Goal: Information Seeking & Learning: Learn about a topic

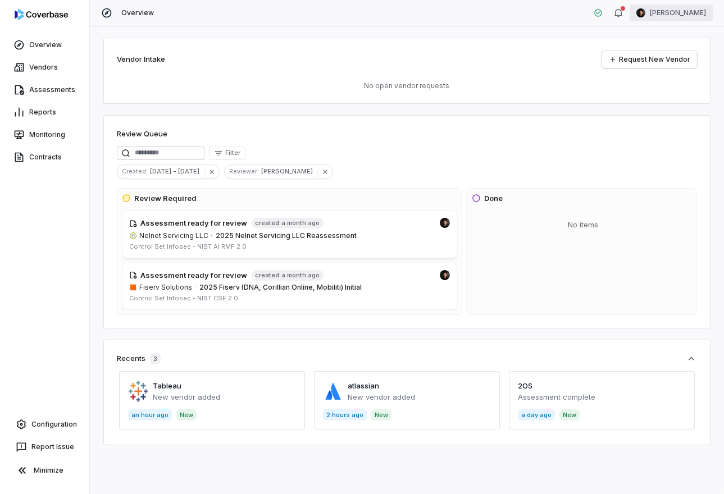
click at [682, 11] on html "Overview Vendors Assessments Reports Monitoring Contracts Configuration Report …" at bounding box center [362, 247] width 724 height 494
click at [656, 101] on div "Log out" at bounding box center [666, 103] width 86 height 18
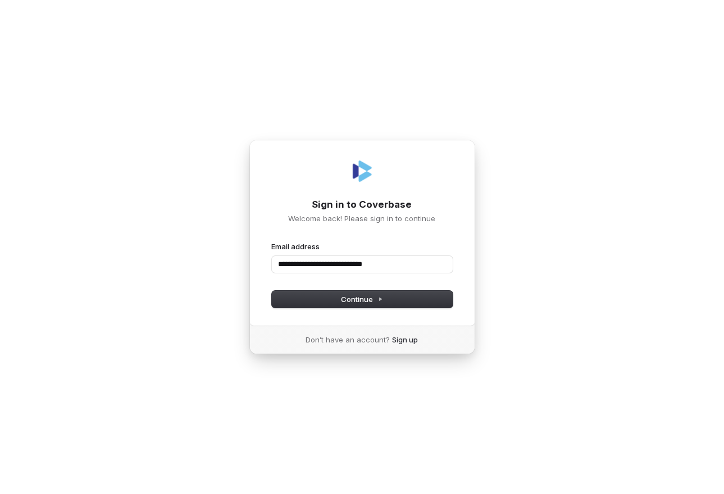
type input "**********"
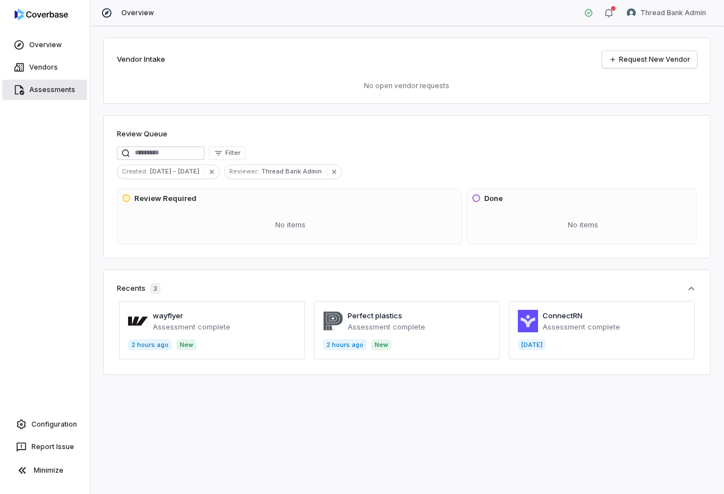
click at [58, 80] on link "Assessments" at bounding box center [44, 90] width 85 height 20
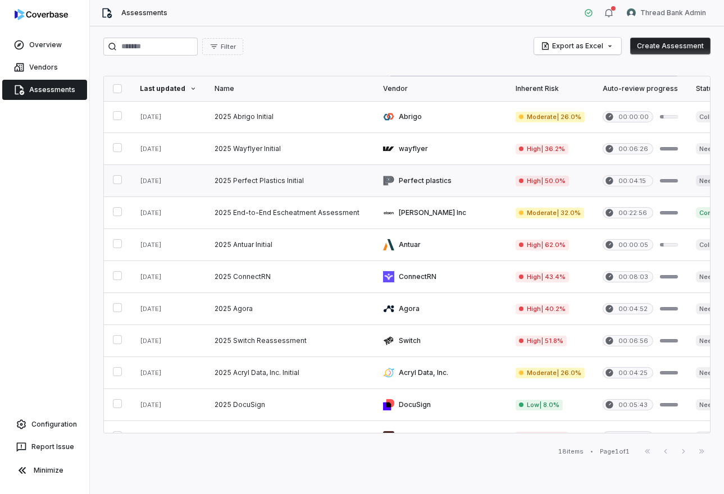
click at [221, 179] on link at bounding box center [290, 180] width 169 height 31
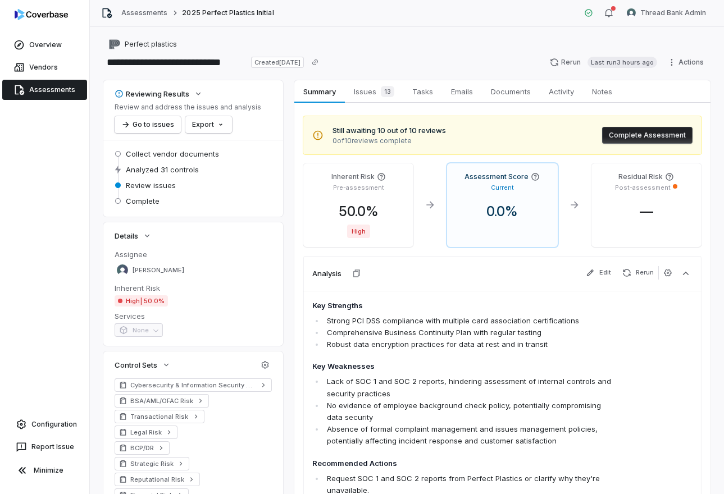
click at [69, 86] on link "Assessments" at bounding box center [44, 90] width 85 height 20
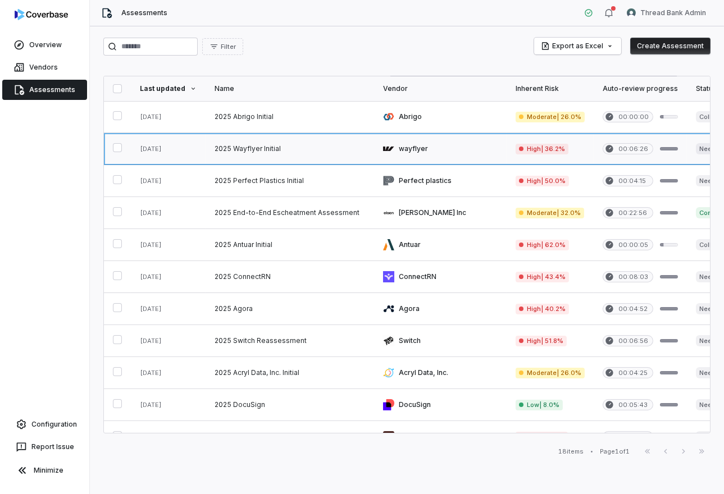
click at [311, 139] on link at bounding box center [290, 148] width 169 height 31
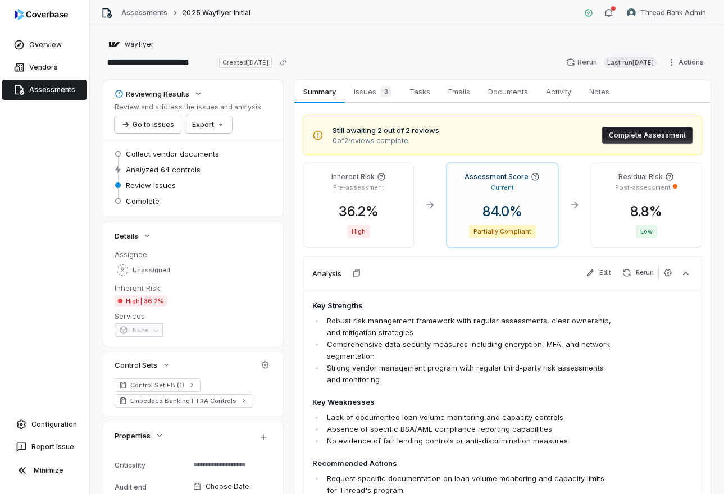
click at [49, 84] on link "Assessments" at bounding box center [44, 90] width 85 height 20
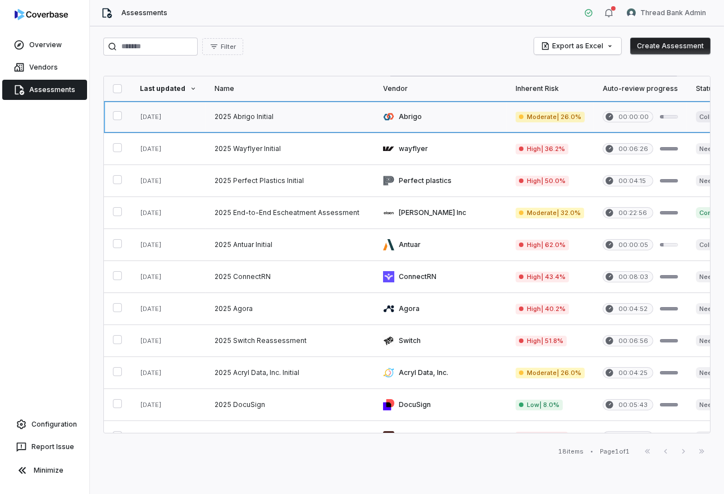
click at [327, 108] on link at bounding box center [290, 116] width 169 height 31
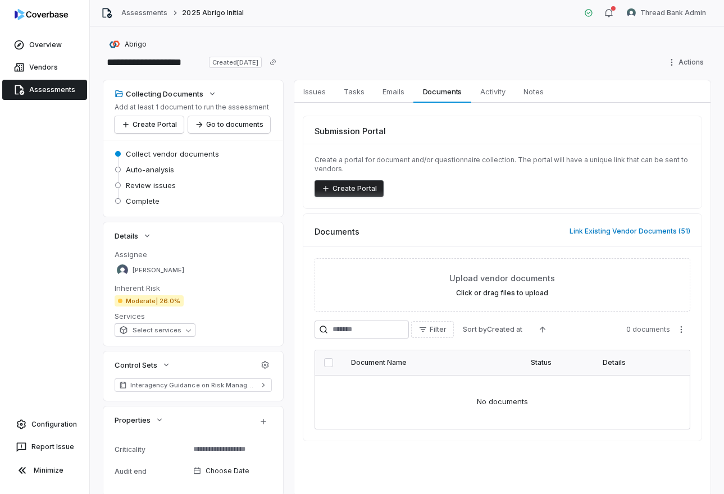
click at [54, 95] on link "Assessments" at bounding box center [44, 90] width 85 height 20
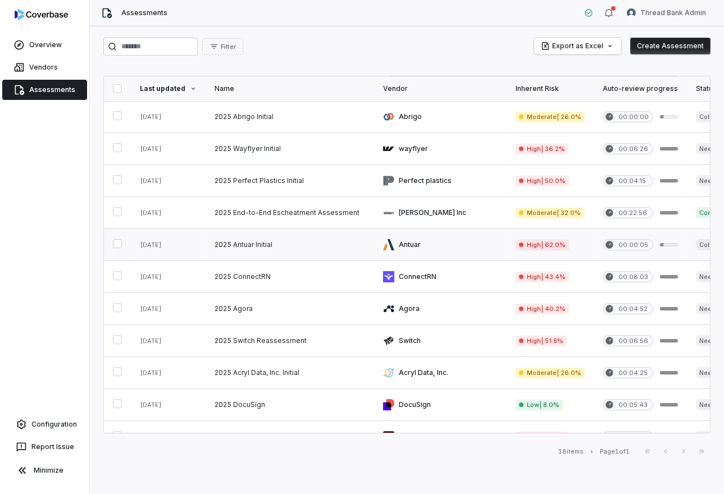
click at [304, 246] on link at bounding box center [290, 244] width 169 height 31
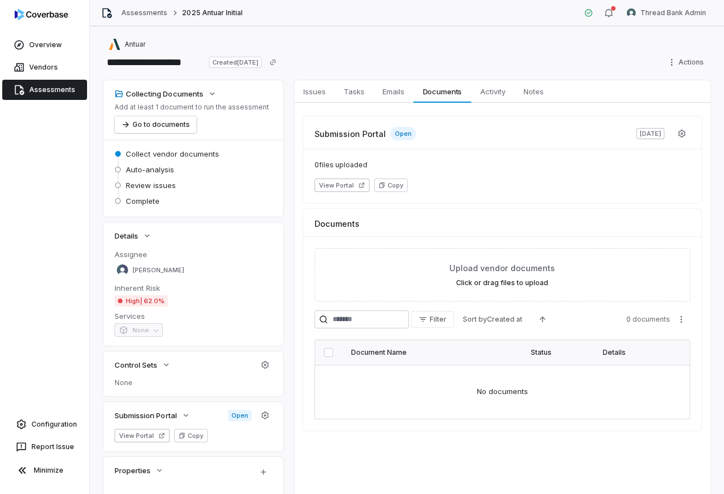
click at [79, 94] on link "Assessments" at bounding box center [44, 90] width 85 height 20
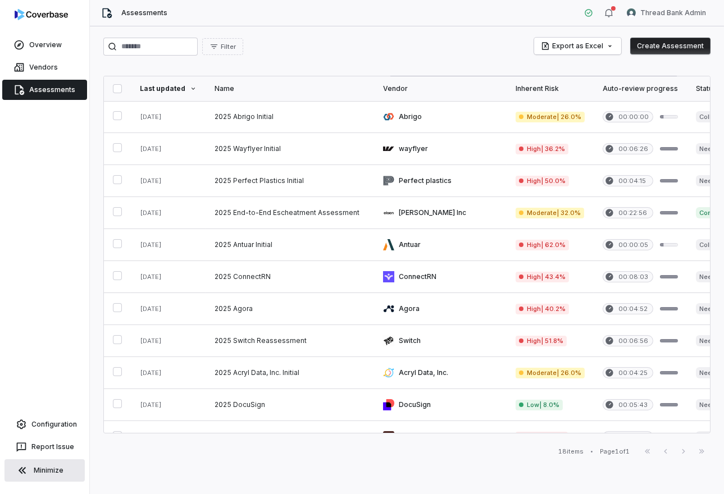
click at [53, 464] on button "Minimize" at bounding box center [44, 471] width 80 height 22
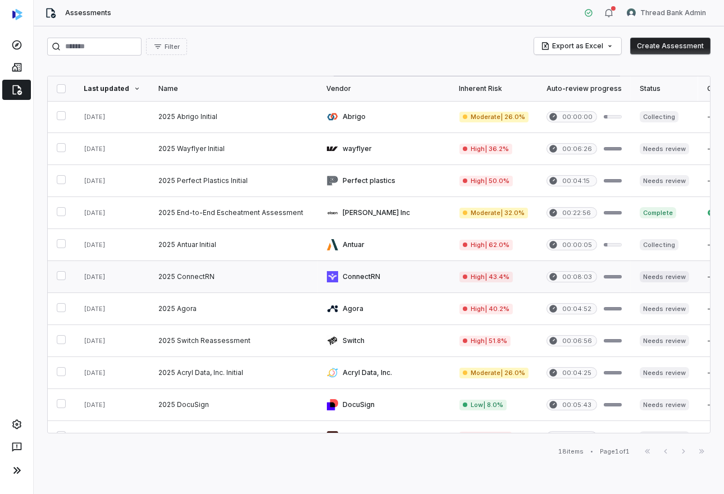
click at [252, 275] on link at bounding box center [233, 276] width 169 height 31
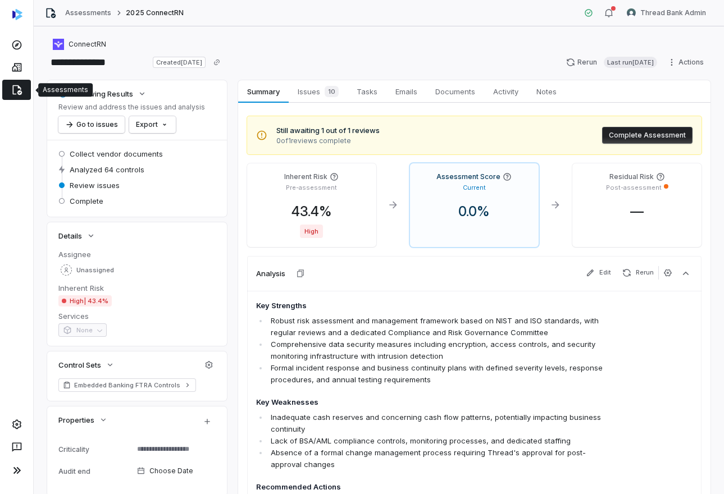
click at [23, 91] on link at bounding box center [16, 90] width 29 height 20
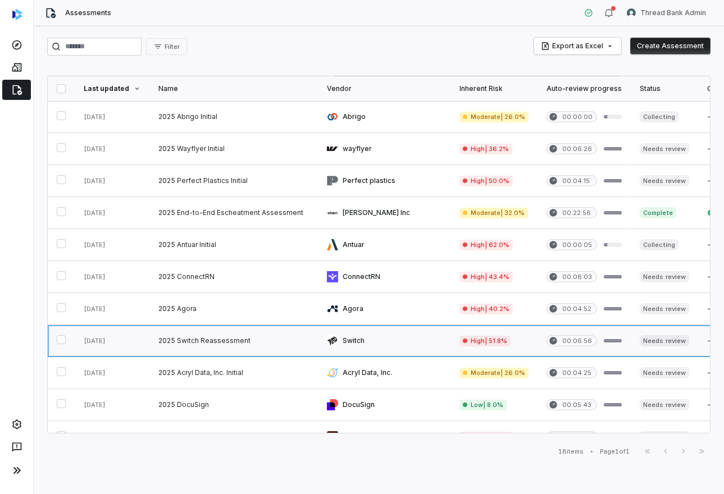
click at [255, 349] on link at bounding box center [233, 340] width 169 height 31
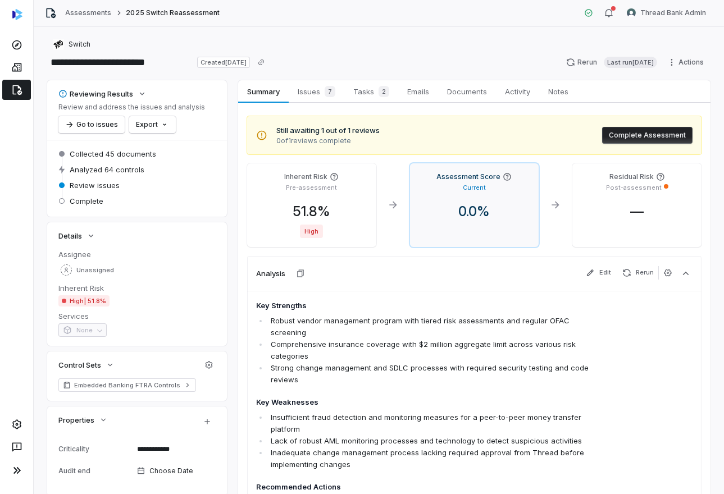
click at [466, 216] on span "0.0 %" at bounding box center [473, 211] width 49 height 16
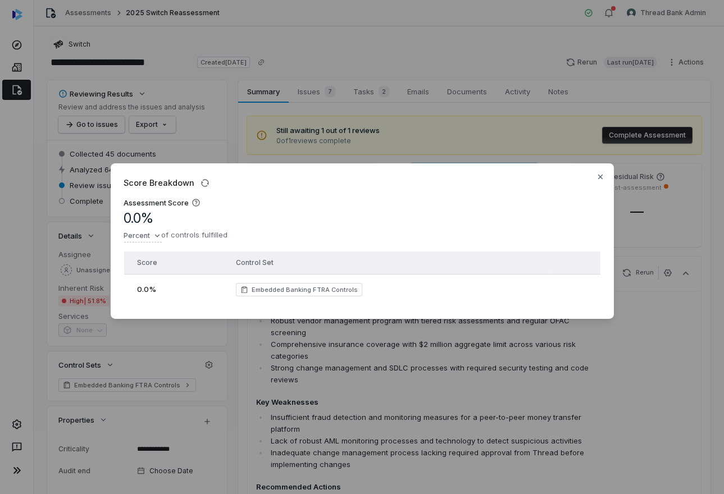
click at [157, 294] on div "0.0 %" at bounding box center [178, 289] width 81 height 11
click at [209, 183] on button "button" at bounding box center [205, 183] width 18 height 18
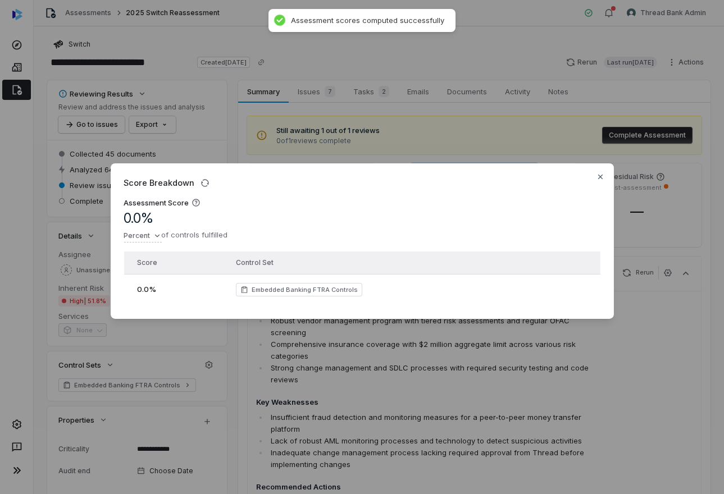
click at [246, 125] on div "Score Breakdown Assessment Score 0.0 % Percent of controls fulfilled Score Cont…" at bounding box center [362, 247] width 724 height 494
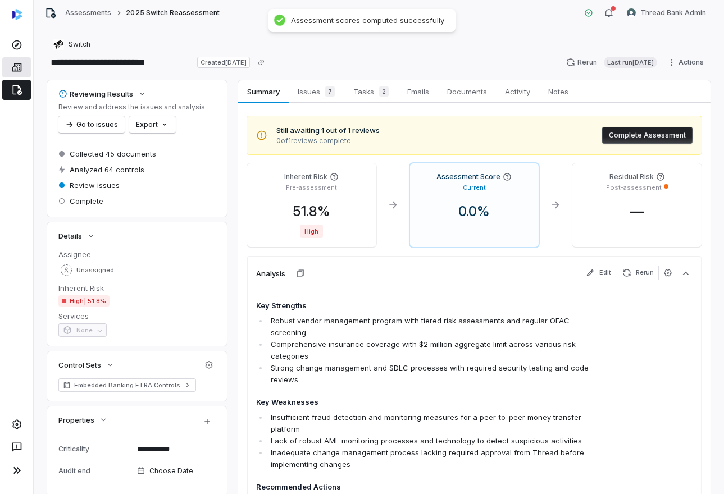
click at [12, 68] on icon at bounding box center [17, 67] width 10 height 8
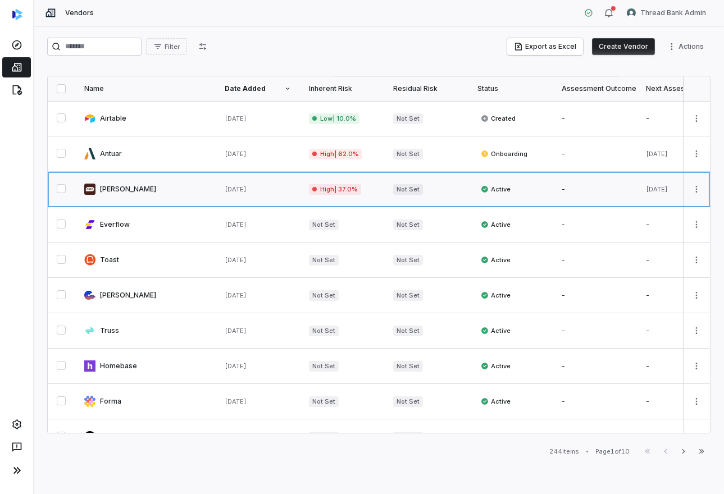
click at [158, 183] on link at bounding box center [145, 189] width 140 height 35
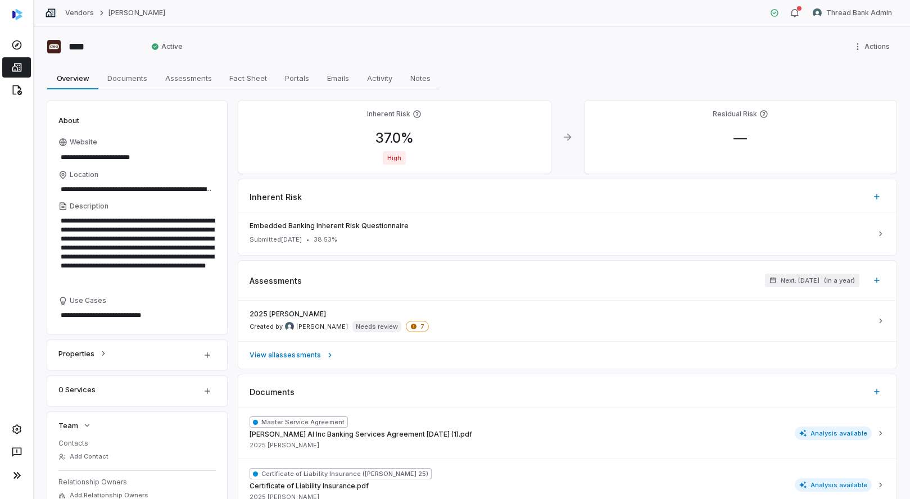
click at [34, 90] on div "**********" at bounding box center [472, 262] width 876 height 473
click at [19, 91] on icon at bounding box center [17, 90] width 10 height 10
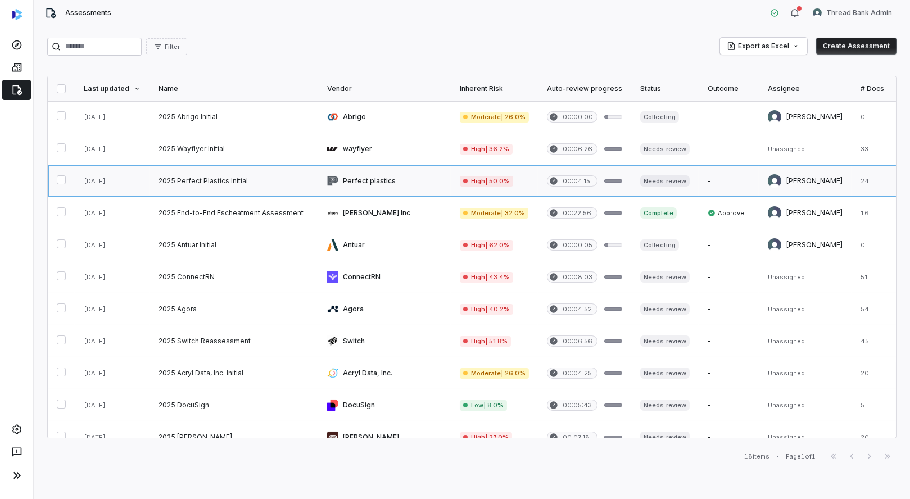
click at [257, 181] on link at bounding box center [233, 180] width 169 height 31
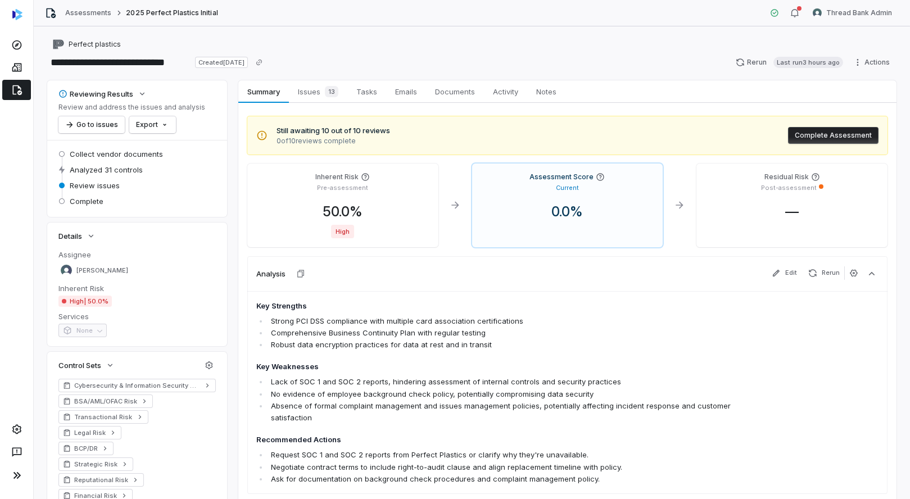
click at [15, 87] on icon at bounding box center [16, 89] width 11 height 11
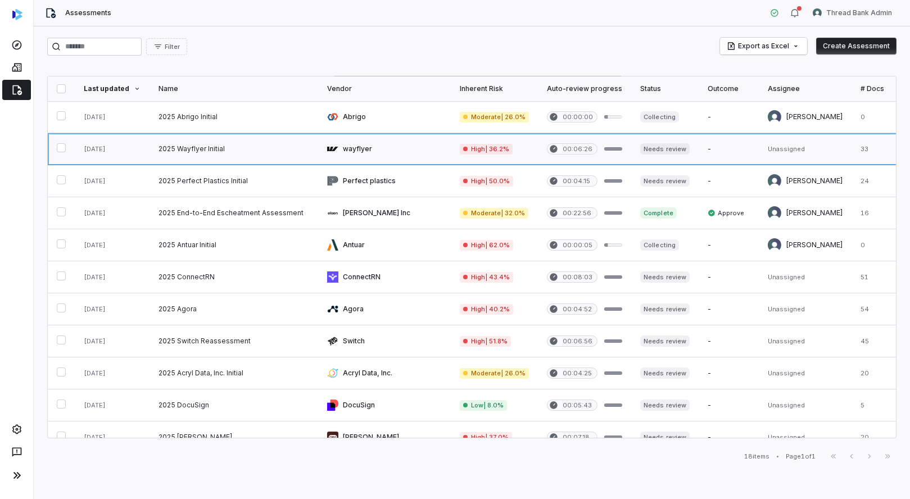
click at [376, 144] on link at bounding box center [384, 148] width 133 height 31
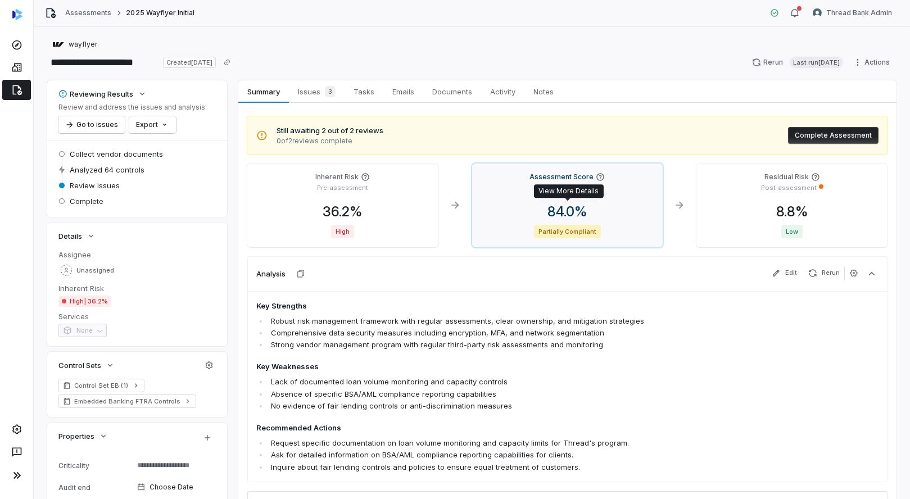
click at [570, 212] on span "84.0 %" at bounding box center [567, 211] width 58 height 16
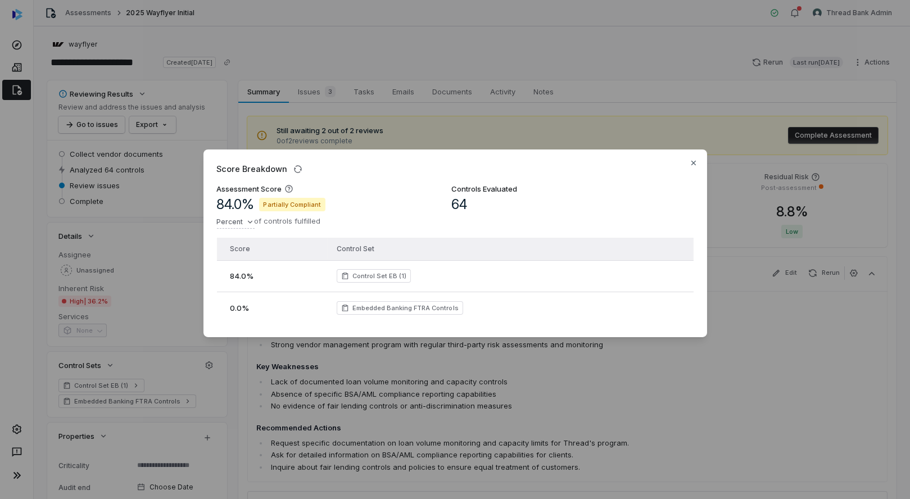
click at [246, 283] on td "84.0 %" at bounding box center [272, 276] width 111 height 32
click at [243, 279] on span "84.0 %" at bounding box center [242, 275] width 24 height 9
click at [393, 310] on span "Embedded Banking FTRA Controls" at bounding box center [405, 307] width 106 height 9
click at [693, 165] on icon "button" at bounding box center [693, 162] width 9 height 9
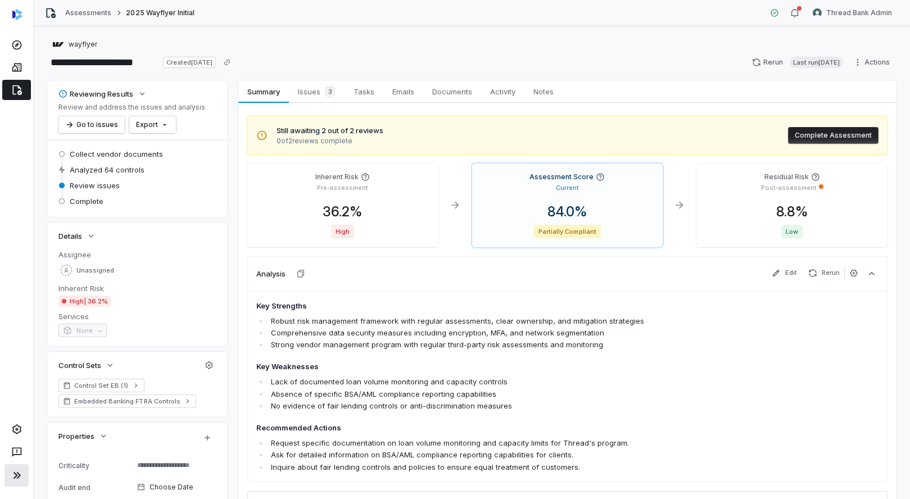
click at [25, 469] on button at bounding box center [16, 475] width 24 height 22
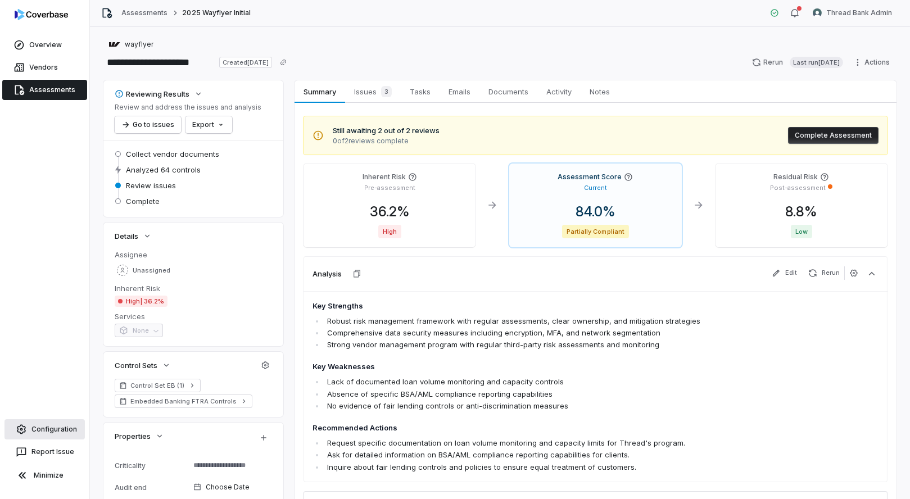
click at [43, 435] on link "Configuration" at bounding box center [44, 429] width 80 height 20
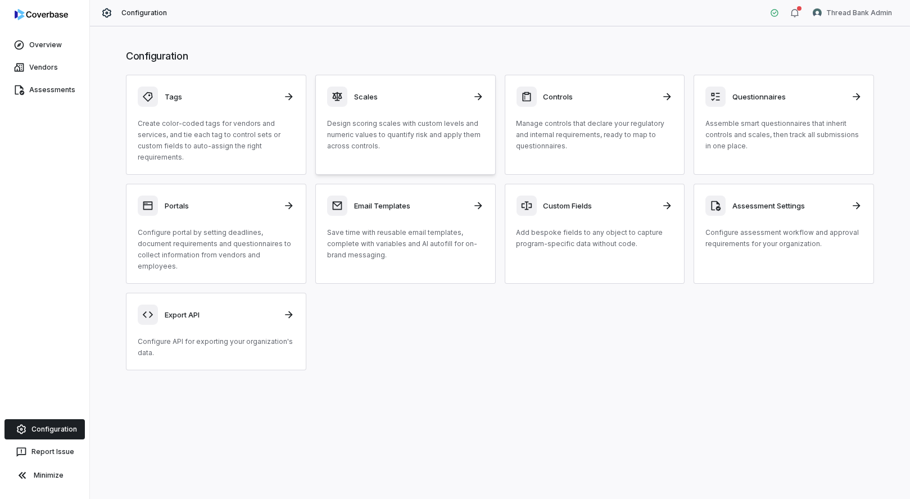
click at [397, 141] on p "Design scoring scales with custom levels and numeric values to quantify risk an…" at bounding box center [405, 135] width 157 height 34
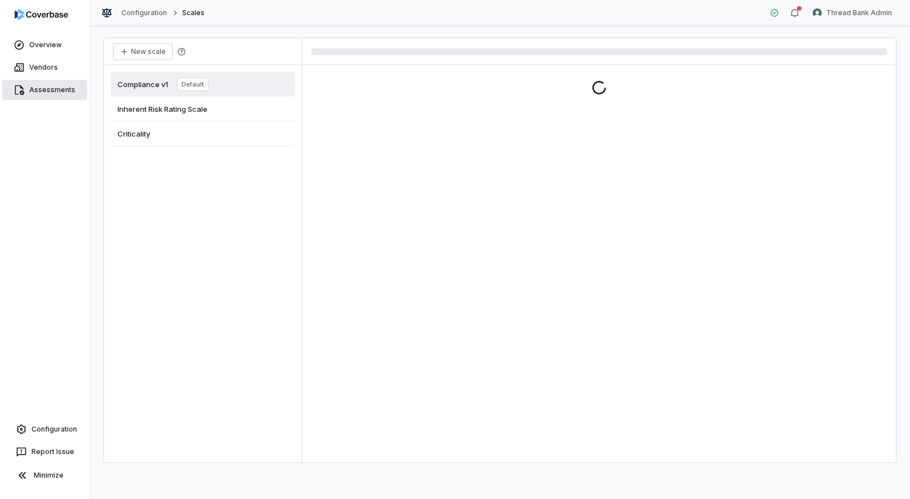
click at [48, 90] on link "Assessments" at bounding box center [44, 90] width 85 height 20
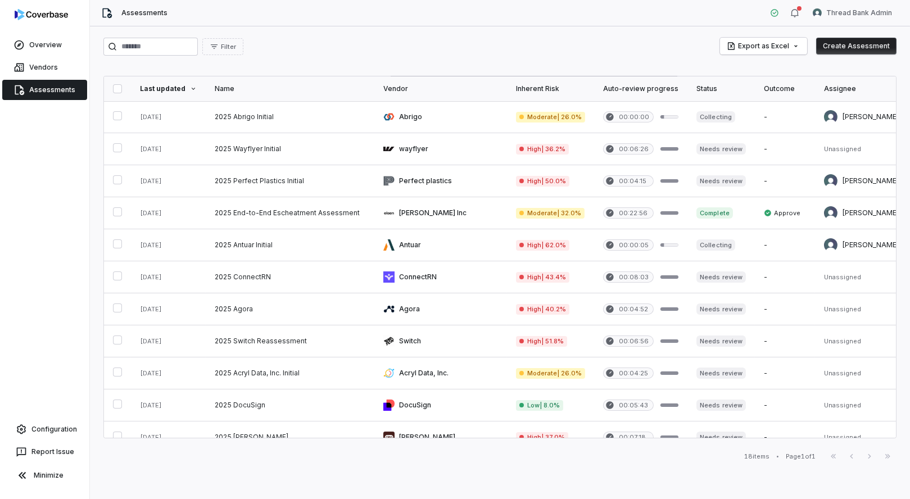
click at [279, 98] on th "Name" at bounding box center [290, 88] width 169 height 25
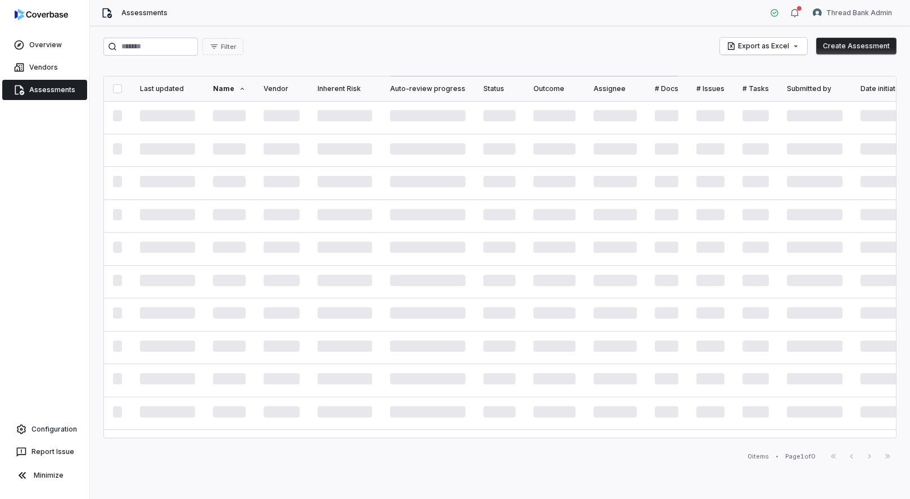
click at [230, 86] on div "Name" at bounding box center [229, 88] width 33 height 9
click at [224, 87] on div "Name" at bounding box center [229, 88] width 33 height 9
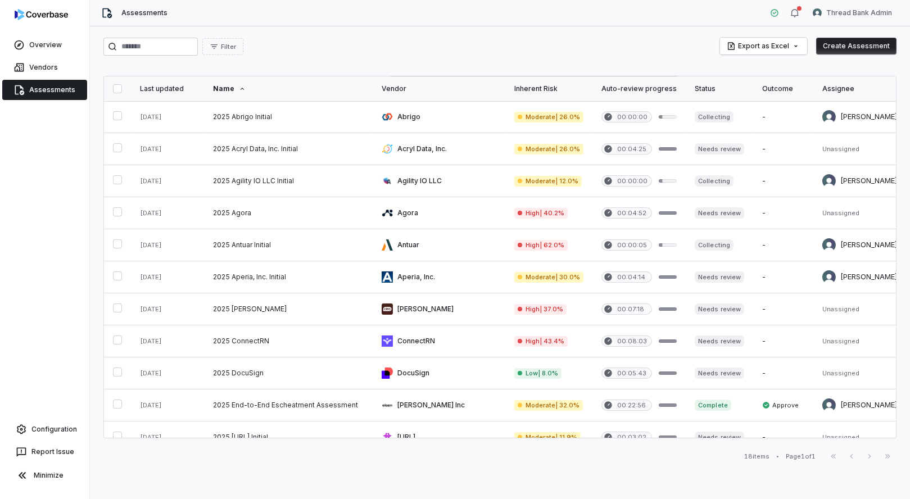
click at [158, 94] on th "Last updated" at bounding box center [167, 88] width 73 height 25
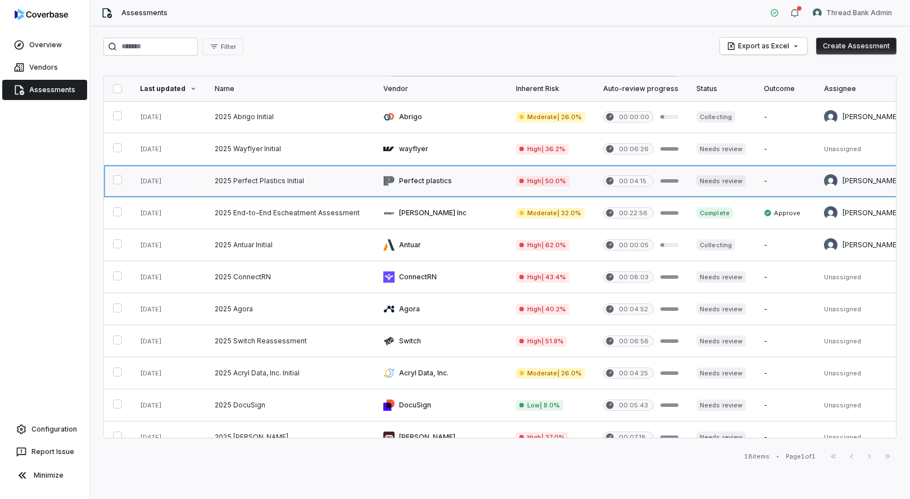
click at [283, 182] on link at bounding box center [290, 180] width 169 height 31
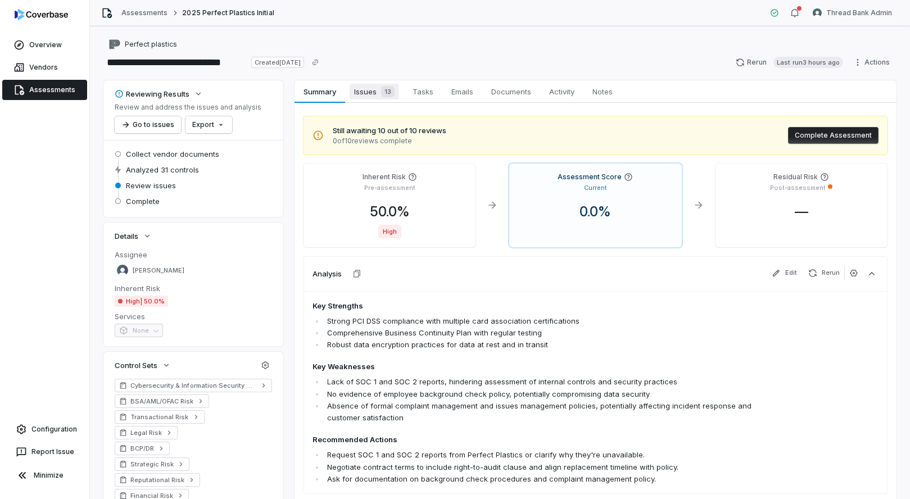
click at [374, 89] on span "Issues 13" at bounding box center [373, 92] width 49 height 16
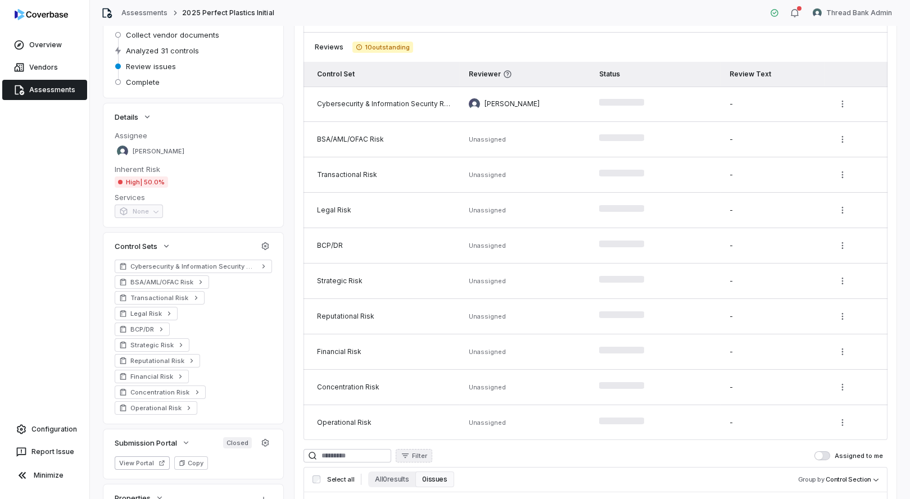
scroll to position [237, 0]
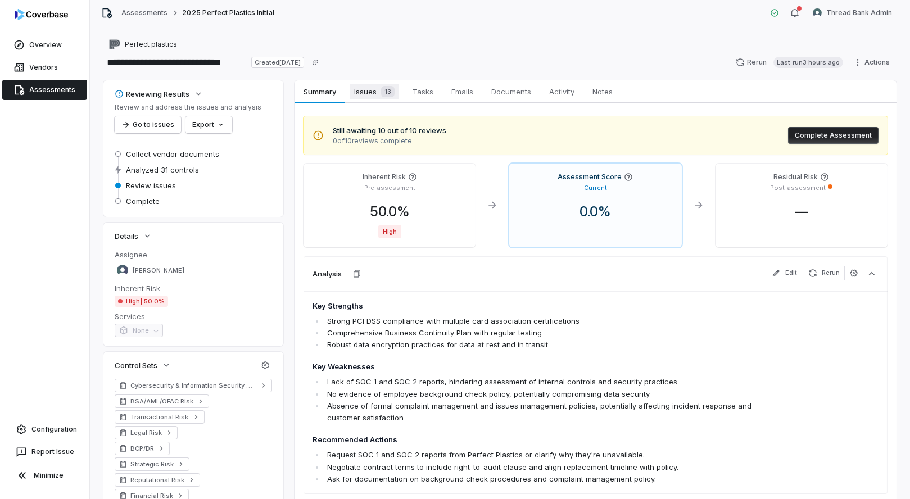
click at [377, 98] on span "Issues 13" at bounding box center [373, 92] width 49 height 16
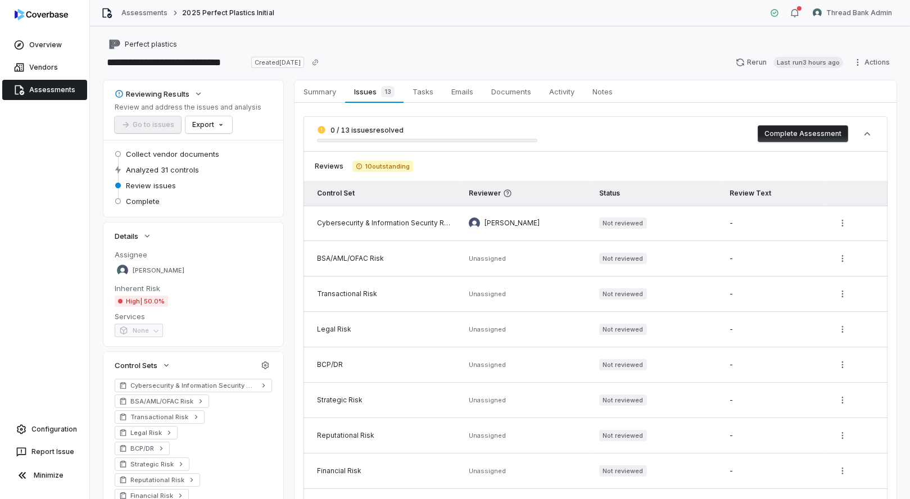
click at [42, 85] on link "Assessments" at bounding box center [44, 90] width 85 height 20
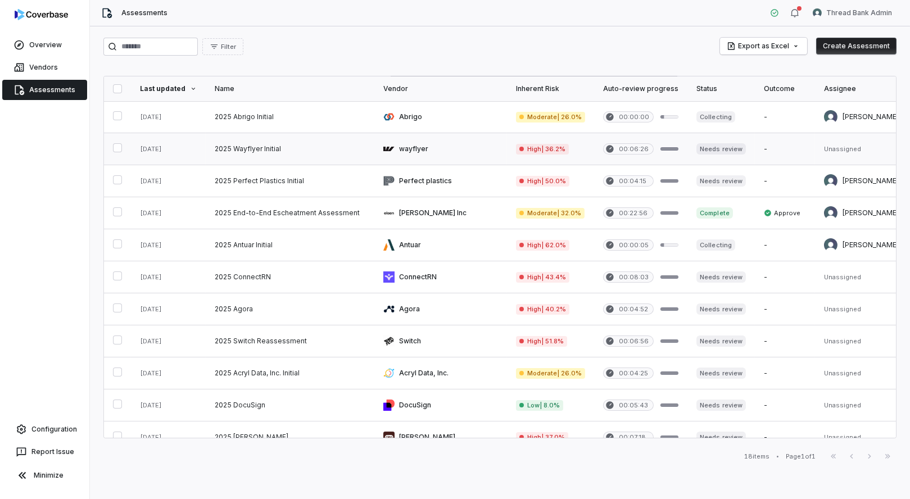
click at [261, 155] on link at bounding box center [290, 148] width 169 height 31
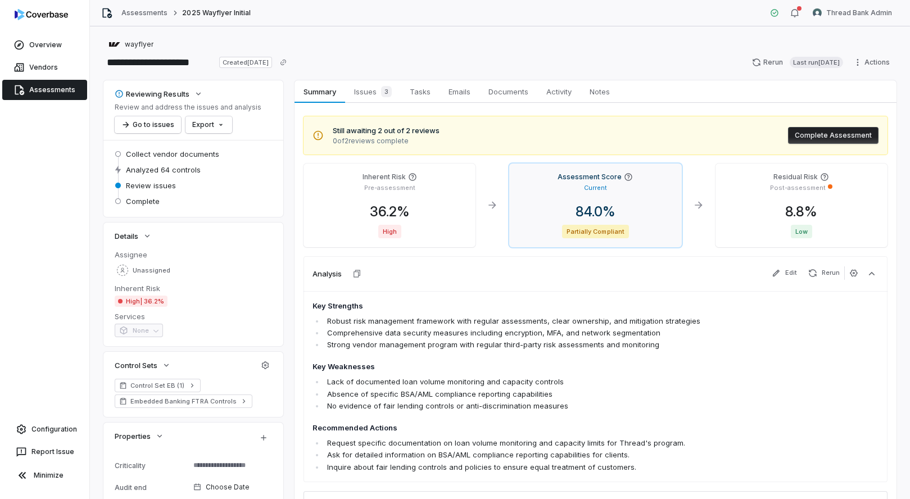
click at [585, 217] on span "84.0 %" at bounding box center [595, 211] width 58 height 16
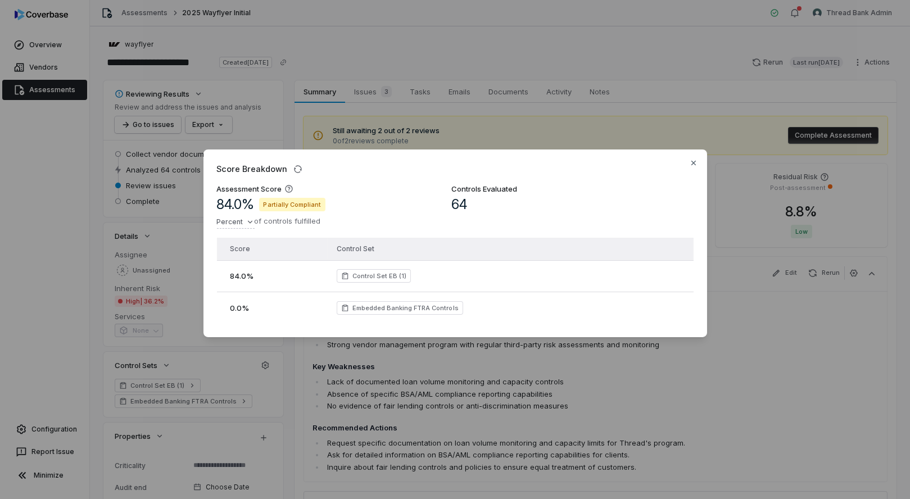
drag, startPoint x: 247, startPoint y: 314, endPoint x: 399, endPoint y: 311, distance: 152.9
click at [254, 310] on td "0.0 %" at bounding box center [272, 308] width 111 height 32
click at [408, 308] on span "Embedded Banking FTRA Controls" at bounding box center [405, 307] width 106 height 9
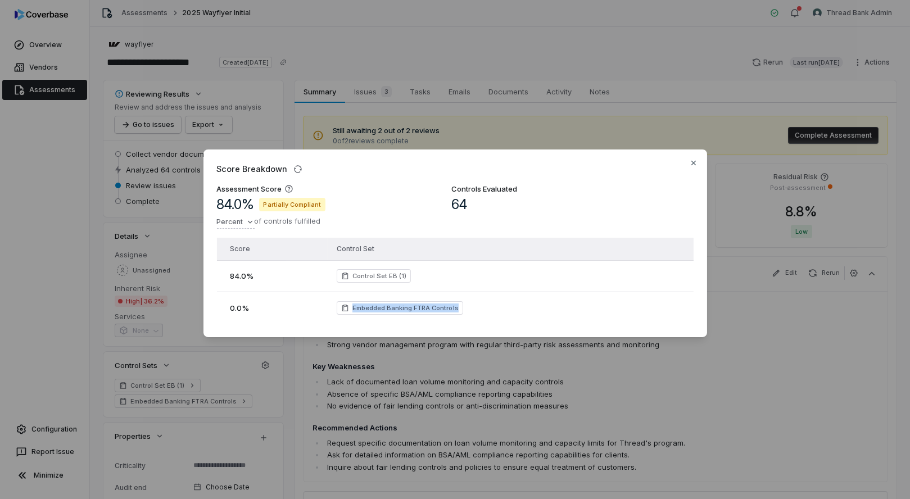
copy span "Embedded Banking FTRA Controls"
click at [401, 307] on span "Embedded Banking FTRA Controls" at bounding box center [405, 307] width 106 height 9
click at [366, 279] on span "Control Set EB (1)" at bounding box center [379, 275] width 55 height 9
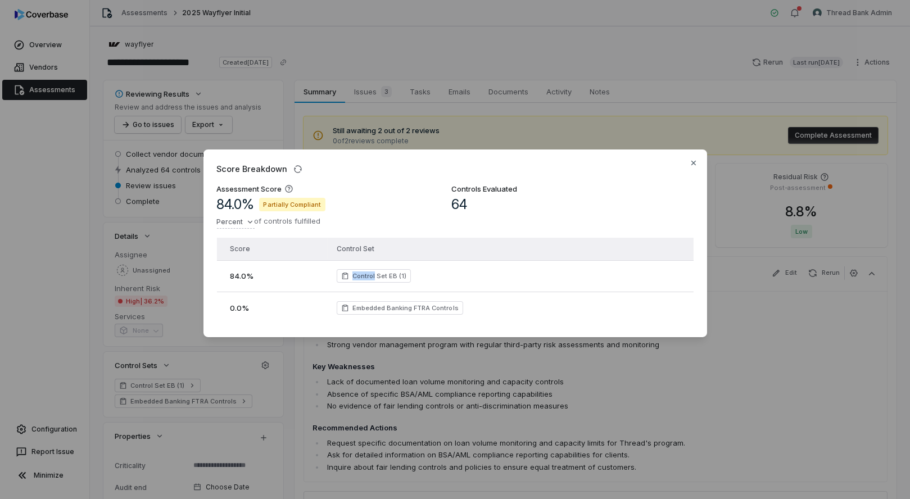
click at [366, 279] on span "Control Set EB (1)" at bounding box center [379, 275] width 55 height 9
copy span "Control Set EB (1)"
click at [212, 92] on div "Score Breakdown Assessment Score 84.0 % Partially Compliant Percent of controls…" at bounding box center [455, 249] width 910 height 499
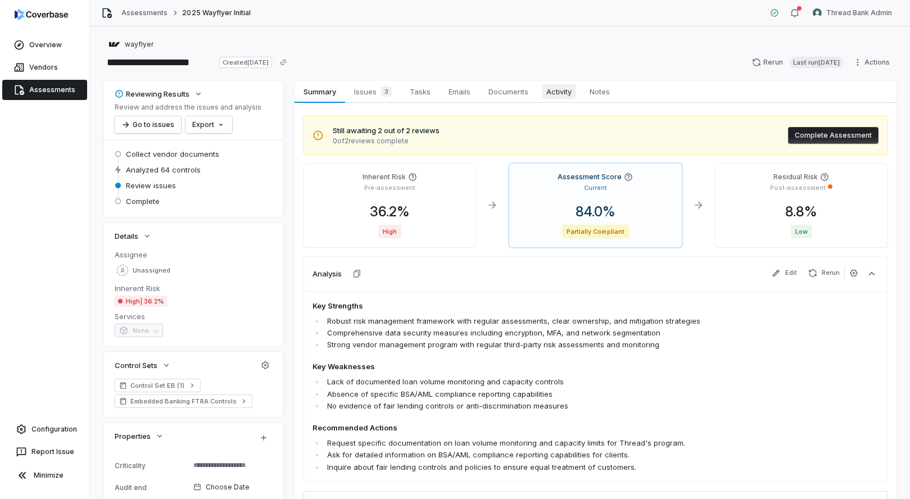
click at [560, 88] on span "Activity" at bounding box center [559, 91] width 34 height 15
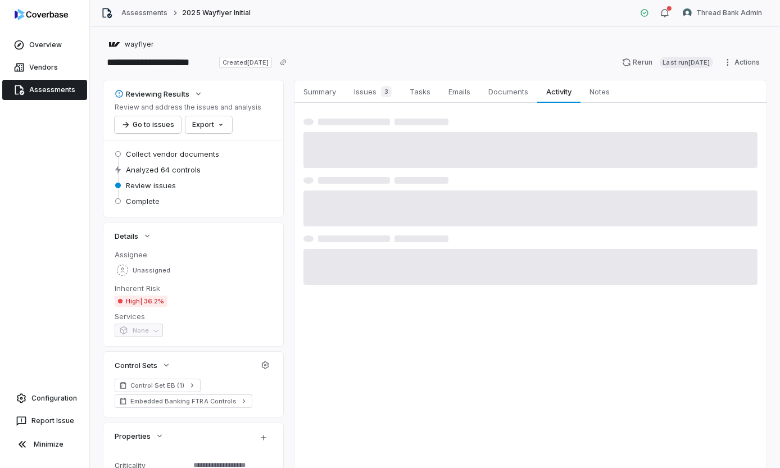
click at [53, 92] on link "Assessments" at bounding box center [44, 90] width 85 height 20
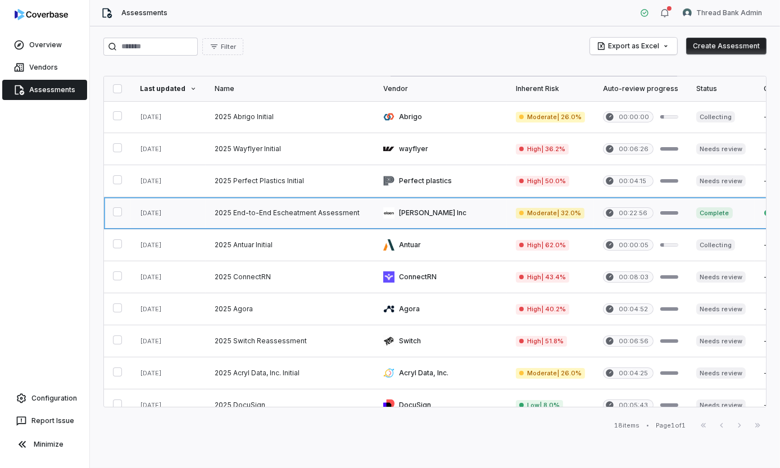
click at [297, 221] on link at bounding box center [290, 212] width 169 height 31
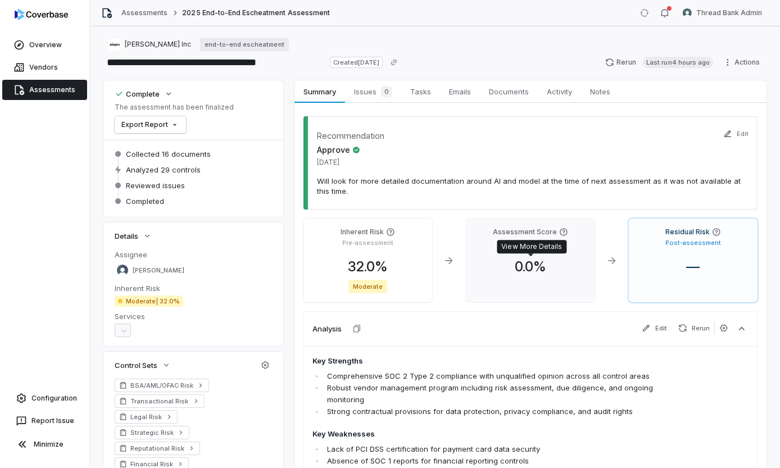
click at [539, 267] on span "0.0 %" at bounding box center [530, 266] width 49 height 16
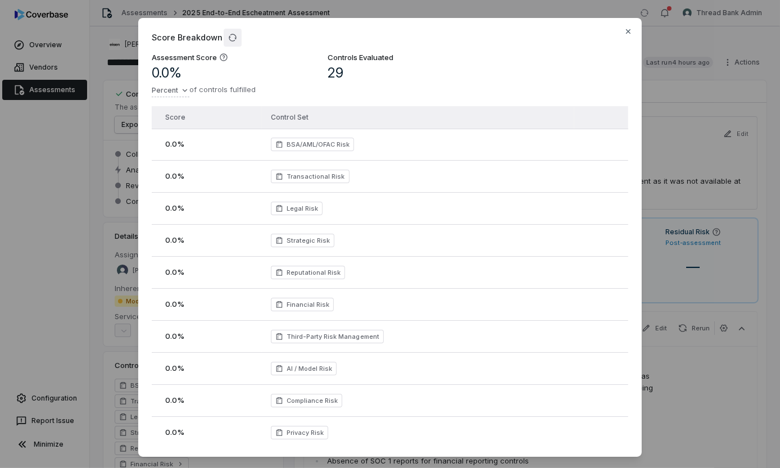
click at [229, 39] on icon "button" at bounding box center [232, 37] width 7 height 7
click at [123, 132] on div "Score Breakdown Assessment Score 0.0 % Percent of controls fulfilled Controls E…" at bounding box center [390, 242] width 780 height 485
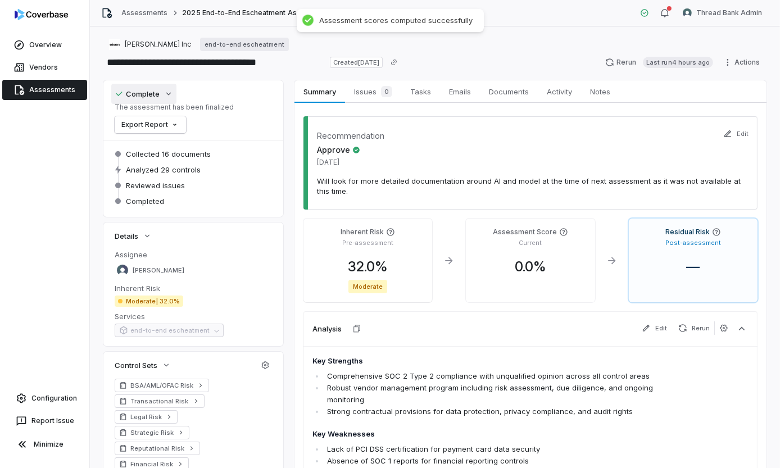
click at [161, 93] on button "Complete" at bounding box center [143, 94] width 65 height 20
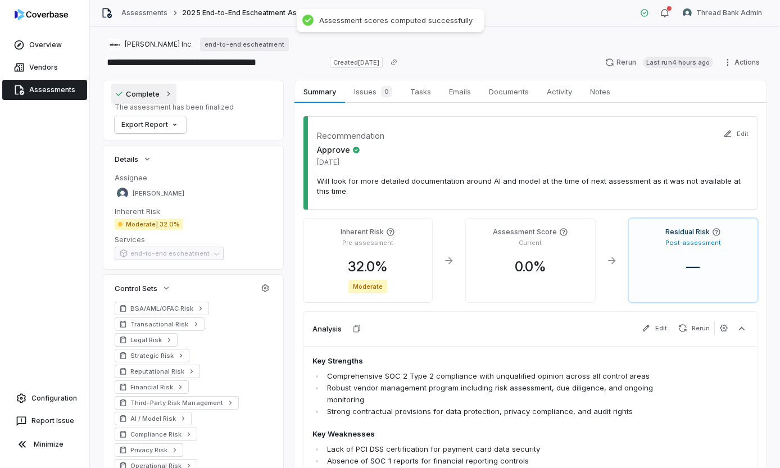
click at [161, 93] on button "Complete" at bounding box center [143, 94] width 65 height 20
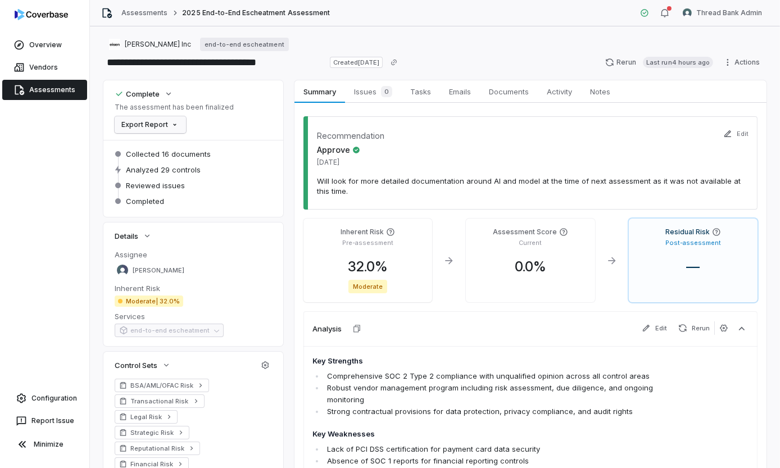
click at [169, 125] on html "**********" at bounding box center [390, 234] width 780 height 468
click at [276, 188] on html "**********" at bounding box center [390, 234] width 780 height 468
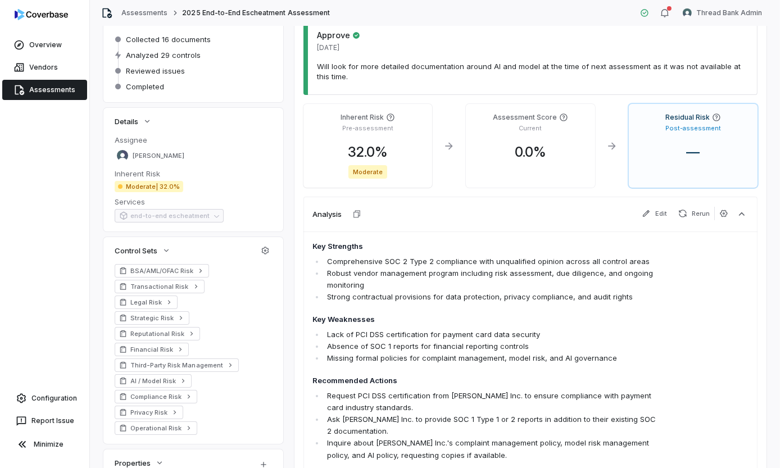
scroll to position [400, 0]
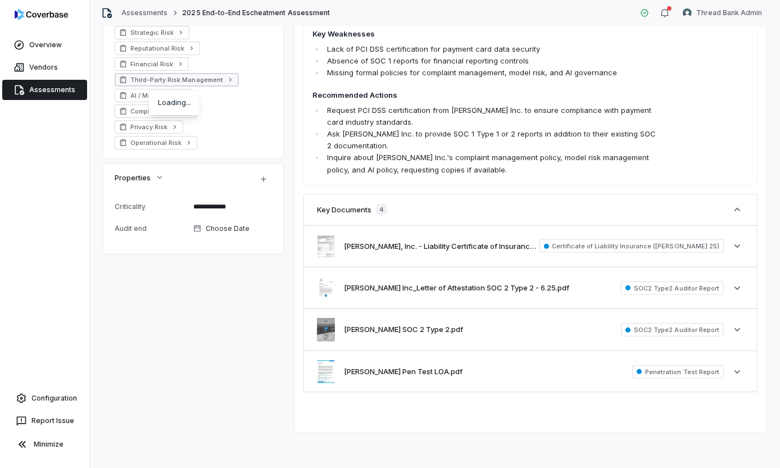
click at [142, 84] on link "Third-Party Risk Management" at bounding box center [177, 79] width 124 height 13
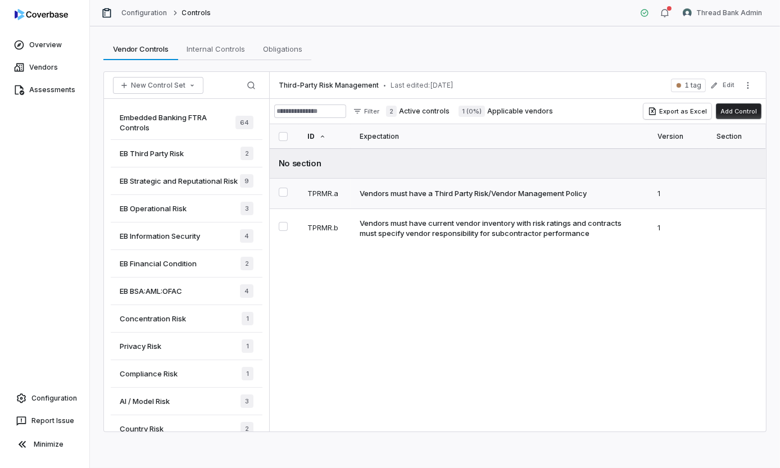
click at [507, 193] on div "Vendors must have a Third Party Risk/Vendor Management Policy" at bounding box center [473, 193] width 227 height 10
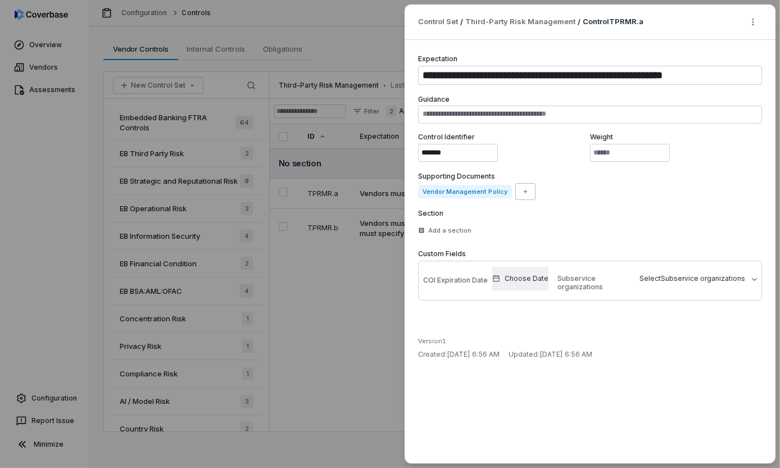
click at [520, 284] on button "Choose Date" at bounding box center [520, 279] width 65 height 24
click at [670, 282] on span "Select Subservice organizations" at bounding box center [692, 278] width 106 height 8
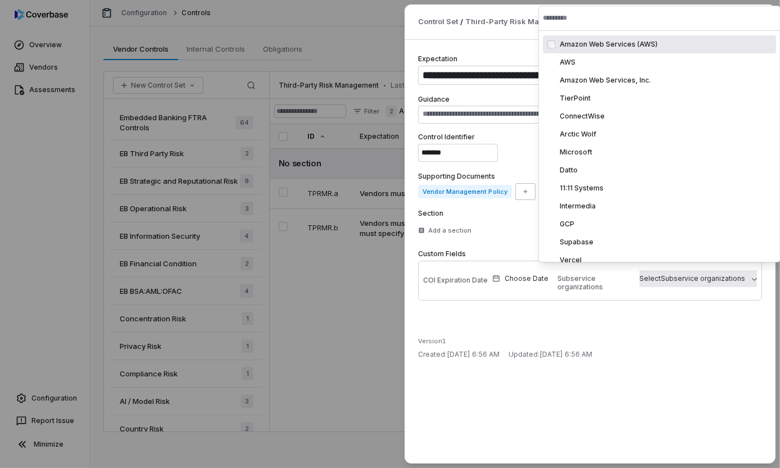
click at [605, 301] on div "**********" at bounding box center [590, 252] width 371 height 424
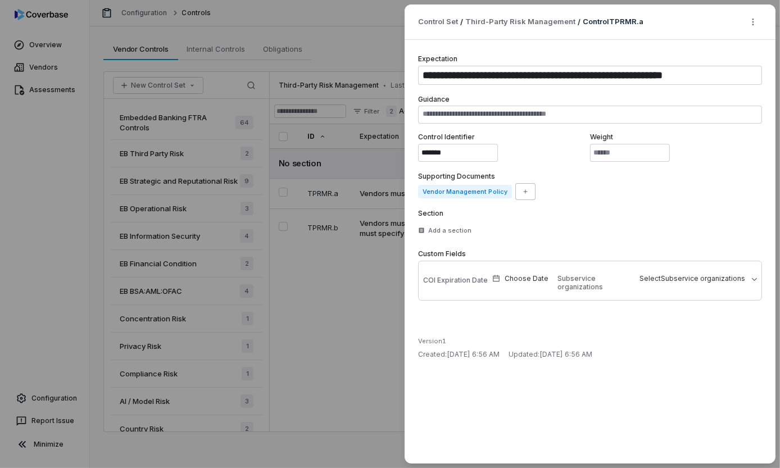
click at [419, 283] on div "COI Expiration Date Choose Date Subservice organizations Select Subservice orga…" at bounding box center [590, 281] width 344 height 40
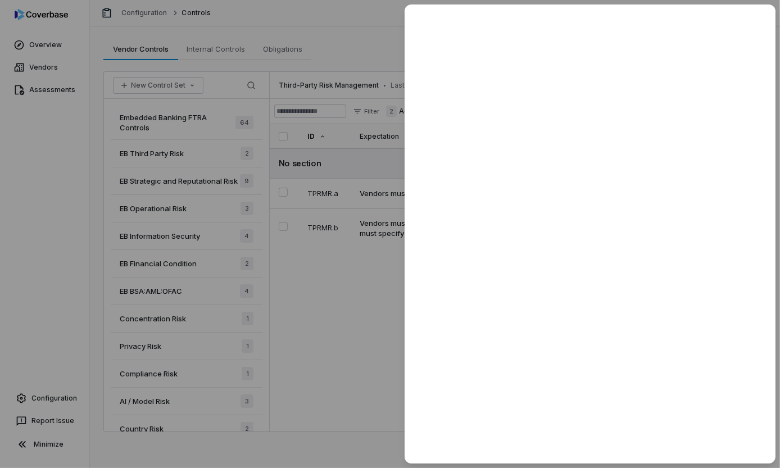
click at [352, 245] on div at bounding box center [390, 234] width 780 height 468
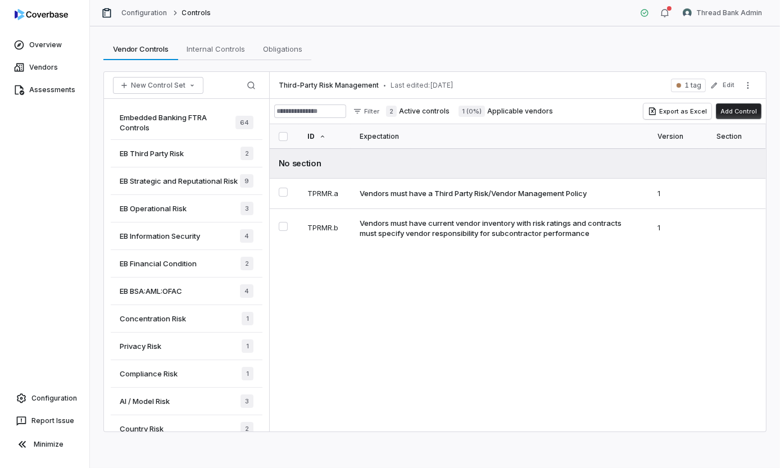
click at [374, 222] on div "Vendors must have current vendor inventory with risk ratings and contracts must…" at bounding box center [497, 228] width 275 height 20
click at [155, 219] on div "EB Operational Risk 3" at bounding box center [187, 209] width 152 height 28
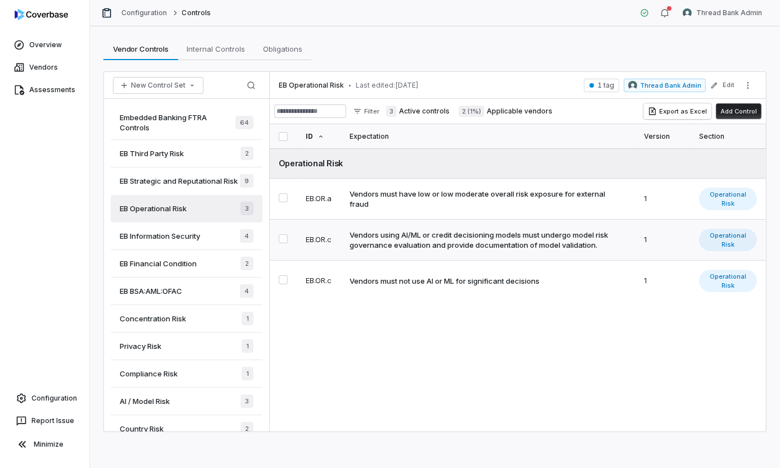
click at [472, 244] on div "Vendors using AI/ML or credit decisioning models must undergo model risk govern…" at bounding box center [485, 240] width 272 height 20
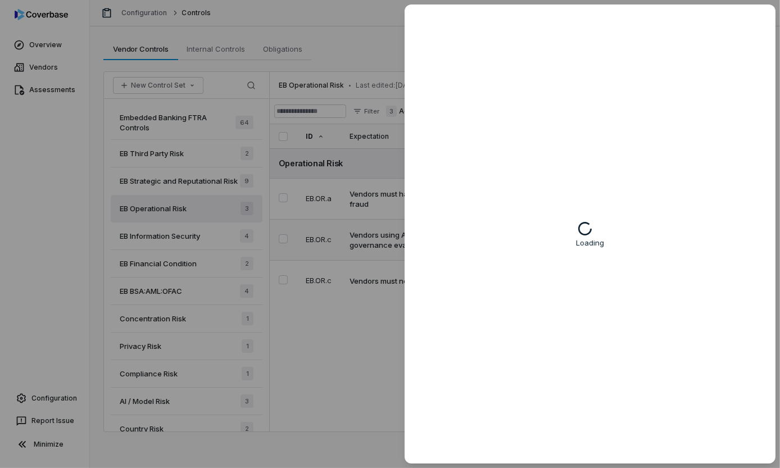
type textarea "*"
